Goal: Transaction & Acquisition: Purchase product/service

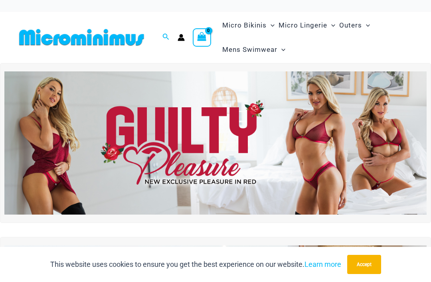
click at [285, 159] on img at bounding box center [215, 143] width 423 height 144
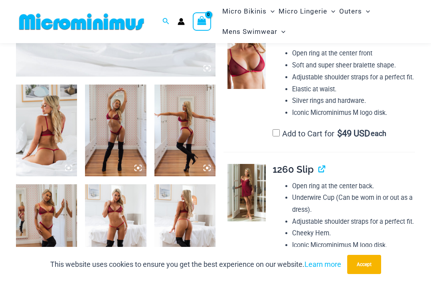
scroll to position [292, 0]
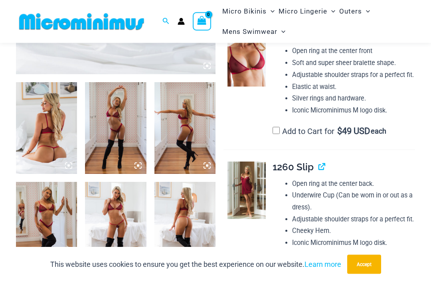
click at [109, 215] on img at bounding box center [115, 229] width 61 height 92
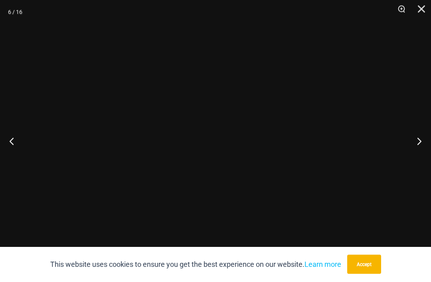
scroll to position [292, 0]
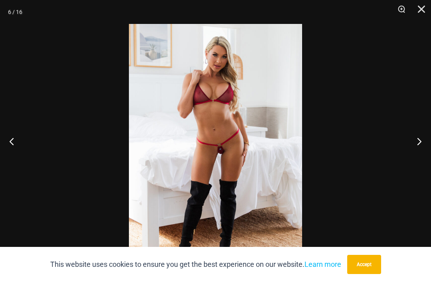
click at [426, 157] on button "Next" at bounding box center [416, 141] width 30 height 40
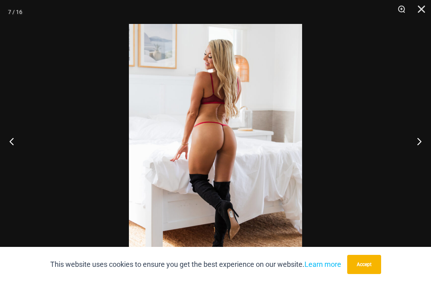
click at [415, 149] on button "Next" at bounding box center [416, 141] width 30 height 40
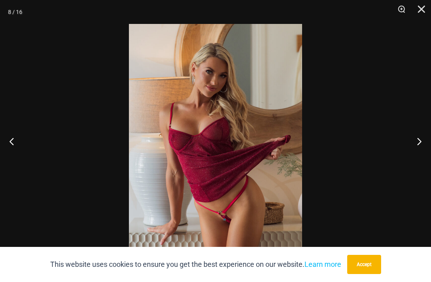
click at [414, 151] on button "Next" at bounding box center [416, 141] width 30 height 40
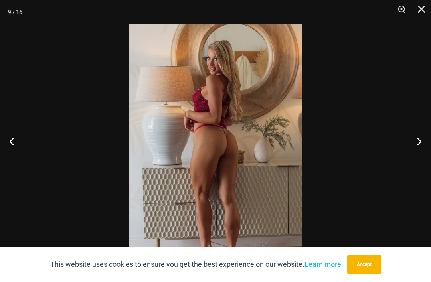
click at [415, 151] on button "Next" at bounding box center [416, 141] width 30 height 40
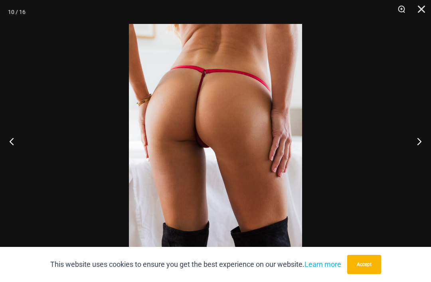
click at [415, 151] on button "Next" at bounding box center [416, 141] width 30 height 40
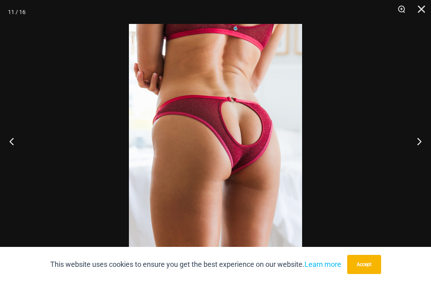
click at [416, 152] on button "Next" at bounding box center [416, 141] width 30 height 40
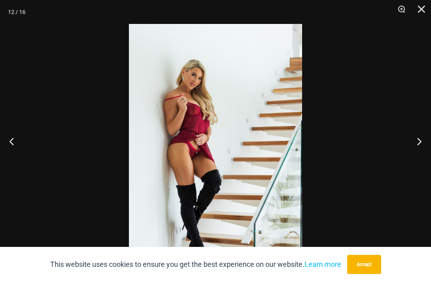
click at [414, 156] on button "Next" at bounding box center [416, 141] width 30 height 40
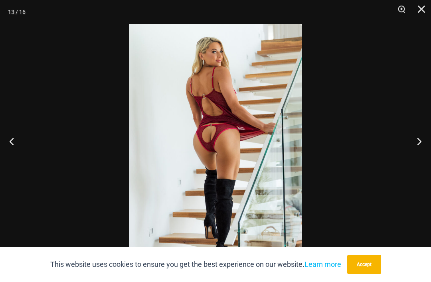
click at [417, 152] on button "Next" at bounding box center [416, 141] width 30 height 40
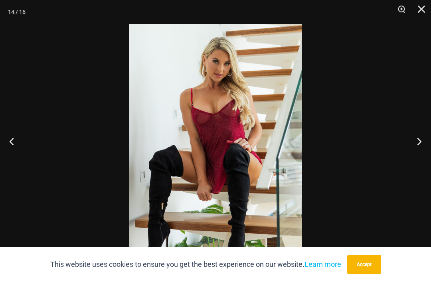
click at [415, 149] on button "Next" at bounding box center [416, 141] width 30 height 40
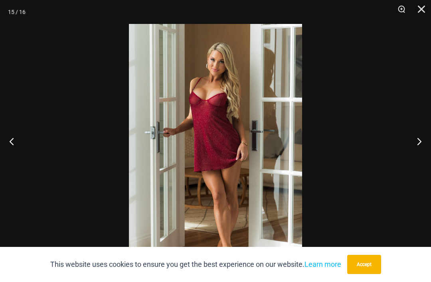
click at [423, 151] on button "Next" at bounding box center [416, 141] width 30 height 40
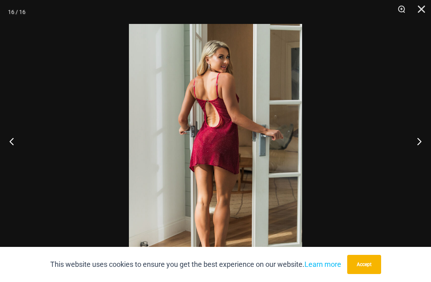
click at [419, 151] on button "Next" at bounding box center [416, 141] width 30 height 40
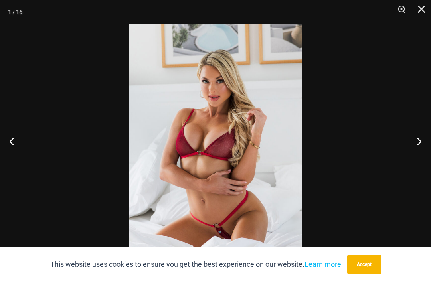
click at [420, 13] on button "Close" at bounding box center [419, 12] width 20 height 24
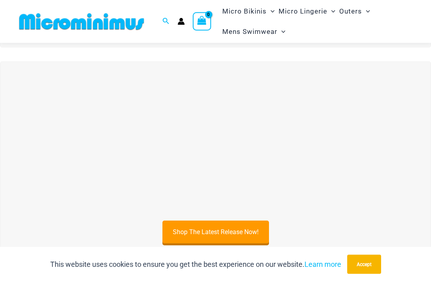
scroll to position [171, 0]
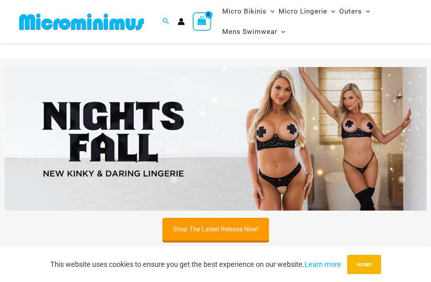
click at [256, 142] on img at bounding box center [215, 139] width 423 height 144
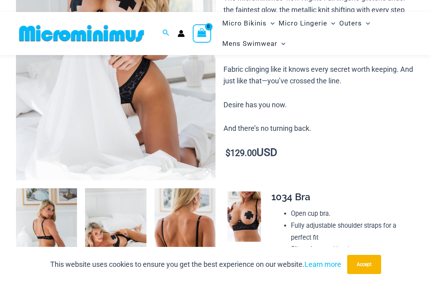
scroll to position [201, 0]
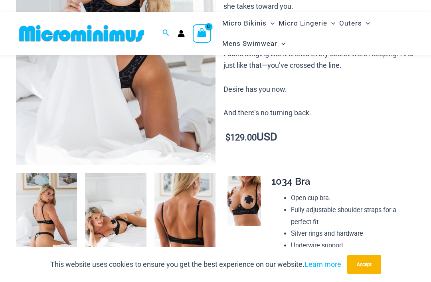
click at [47, 226] on img at bounding box center [46, 219] width 61 height 92
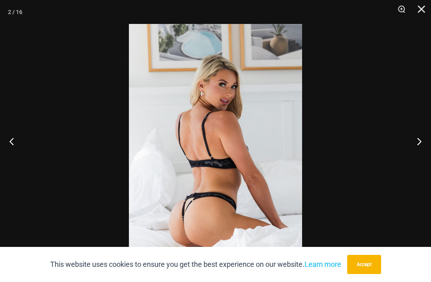
click at [416, 155] on button "Next" at bounding box center [416, 141] width 30 height 40
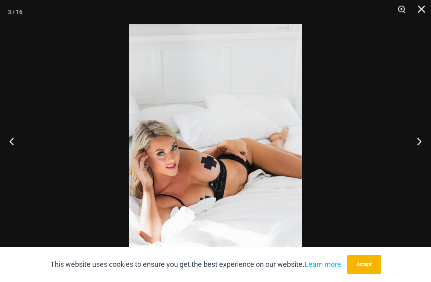
click at [418, 156] on button "Next" at bounding box center [416, 141] width 30 height 40
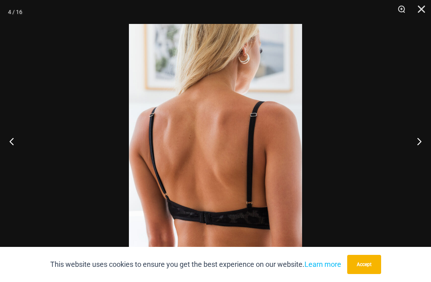
click at [417, 158] on button "Next" at bounding box center [416, 141] width 30 height 40
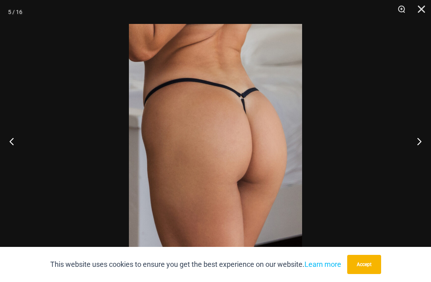
click at [417, 154] on button "Next" at bounding box center [416, 141] width 30 height 40
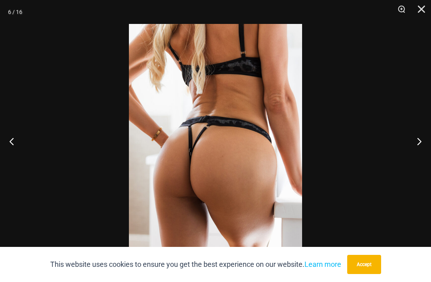
click at [419, 156] on button "Next" at bounding box center [416, 141] width 30 height 40
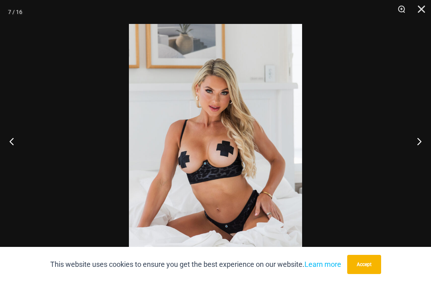
click at [419, 158] on button "Next" at bounding box center [416, 141] width 30 height 40
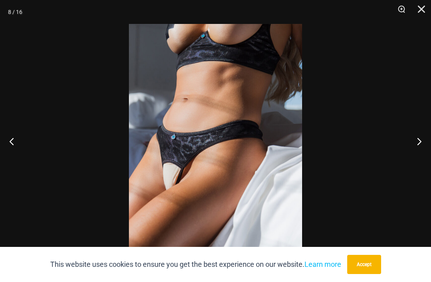
click at [420, 149] on button "Next" at bounding box center [416, 141] width 30 height 40
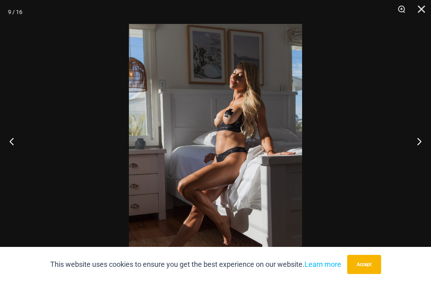
click at [419, 154] on button "Next" at bounding box center [416, 141] width 30 height 40
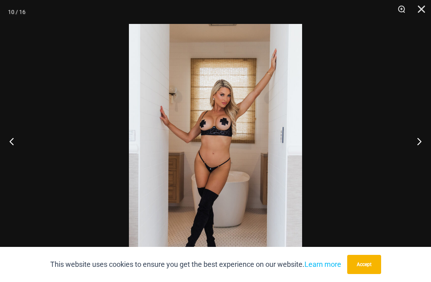
click at [419, 158] on button "Next" at bounding box center [416, 141] width 30 height 40
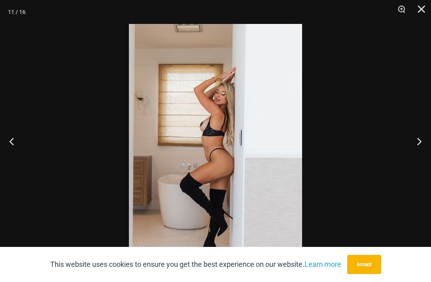
click at [417, 158] on button "Next" at bounding box center [416, 141] width 30 height 40
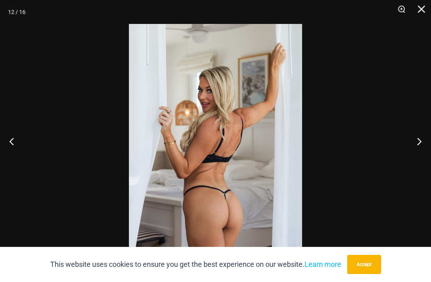
click at [417, 158] on button "Next" at bounding box center [416, 141] width 30 height 40
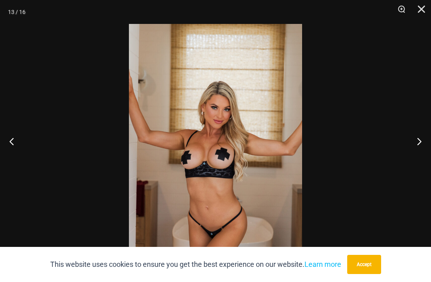
click at [416, 157] on button "Next" at bounding box center [416, 141] width 30 height 40
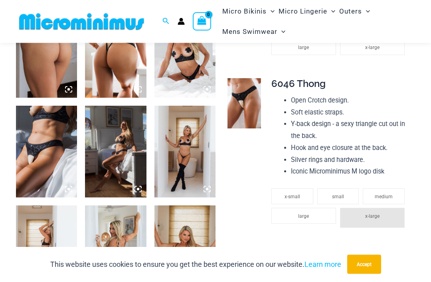
scroll to position [467, 0]
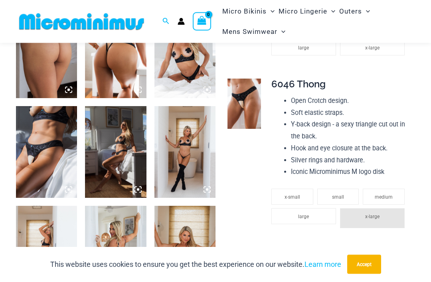
click at [318, 83] on span "6046 Thong" at bounding box center [299, 85] width 54 height 12
click at [307, 79] on span "6046 Thong" at bounding box center [299, 85] width 54 height 12
click at [253, 96] on img at bounding box center [245, 104] width 34 height 50
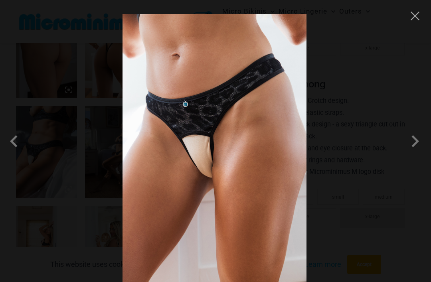
click at [254, 198] on span at bounding box center [238, 213] width 30 height 30
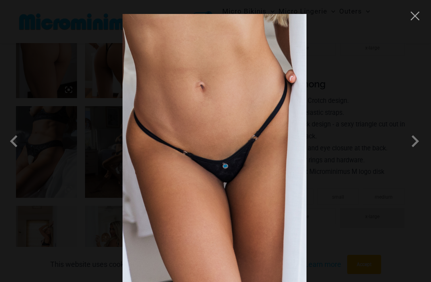
click at [269, 191] on span at bounding box center [252, 207] width 33 height 33
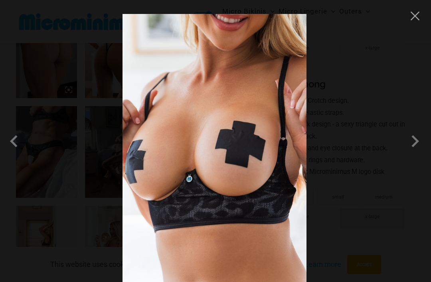
click at [187, 186] on span at bounding box center [170, 203] width 34 height 34
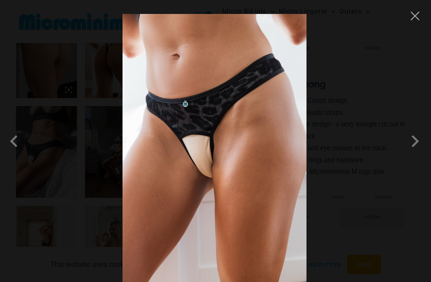
click at [220, 204] on span at bounding box center [207, 217] width 26 height 26
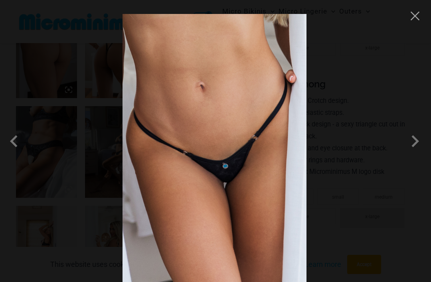
click at [245, 201] on span at bounding box center [230, 215] width 28 height 28
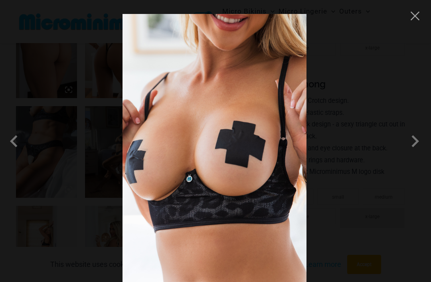
click at [241, 266] on button "Close" at bounding box center [232, 274] width 17 height 17
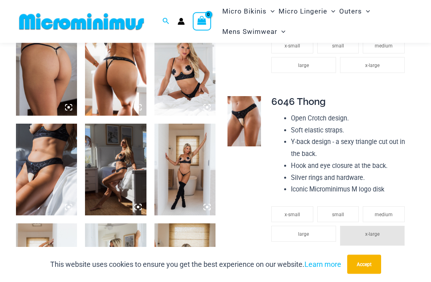
scroll to position [450, 0]
click at [116, 90] on img at bounding box center [115, 70] width 61 height 92
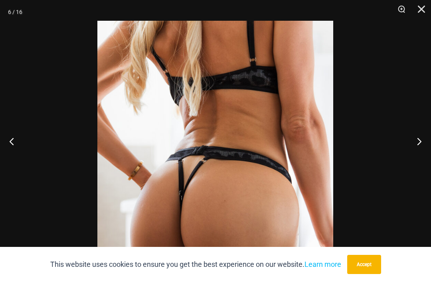
click at [423, 8] on button "Close" at bounding box center [419, 12] width 20 height 24
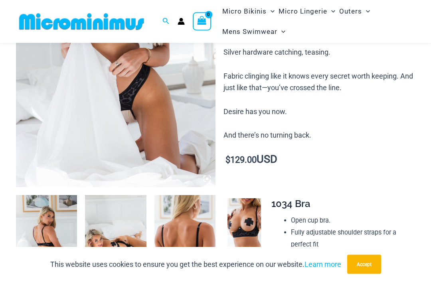
scroll to position [177, 0]
